Goal: Information Seeking & Learning: Find contact information

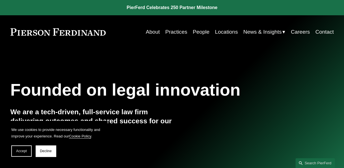
click at [222, 33] on link "Locations" at bounding box center [226, 32] width 23 height 11
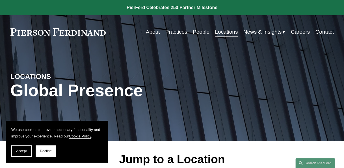
click at [199, 31] on link "People" at bounding box center [201, 32] width 17 height 11
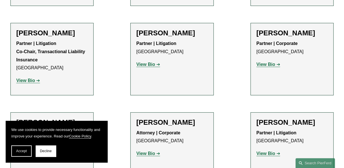
scroll to position [2113, 0]
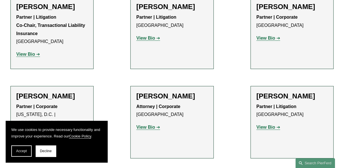
click at [40, 157] on section "We use cookies to provide necessary functionality and improve your experience. …" at bounding box center [57, 142] width 102 height 42
click at [42, 154] on button "Decline" at bounding box center [46, 150] width 20 height 11
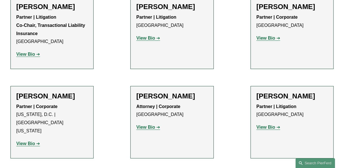
scroll to position [0, 0]
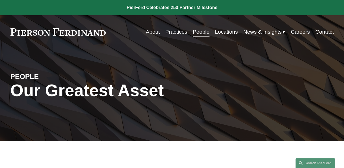
click at [228, 35] on link "Locations" at bounding box center [226, 32] width 23 height 11
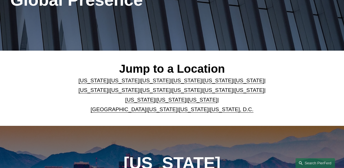
scroll to position [94, 0]
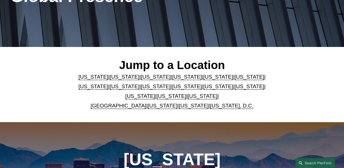
click at [169, 97] on link "[US_STATE]" at bounding box center [171, 96] width 30 height 6
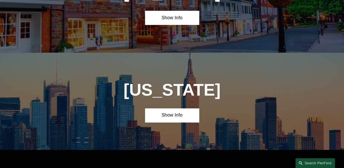
scroll to position [1500, 0]
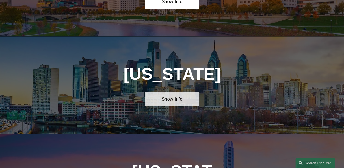
click at [169, 92] on link "Show Info" at bounding box center [172, 99] width 54 height 14
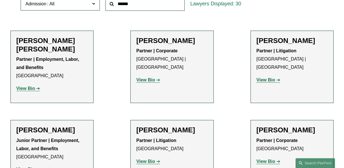
scroll to position [196, 0]
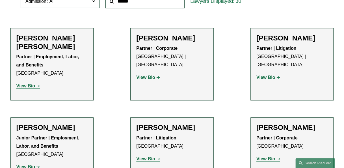
click at [26, 88] on strong "View Bio" at bounding box center [25, 85] width 19 height 5
click at [33, 166] on strong "View Bio" at bounding box center [25, 166] width 19 height 5
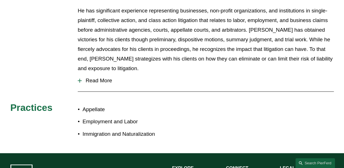
scroll to position [272, 0]
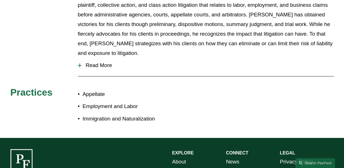
click at [102, 62] on span "Read More" at bounding box center [208, 65] width 252 height 6
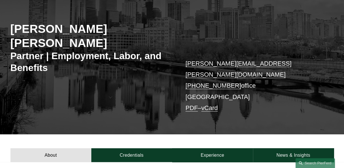
scroll to position [0, 0]
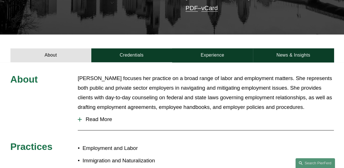
scroll to position [192, 0]
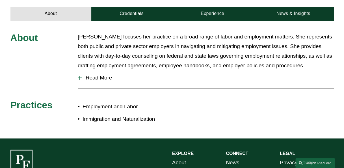
click at [96, 75] on span "Read More" at bounding box center [208, 78] width 252 height 6
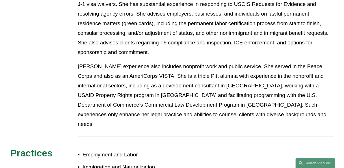
scroll to position [336, 0]
